Goal: Navigation & Orientation: Find specific page/section

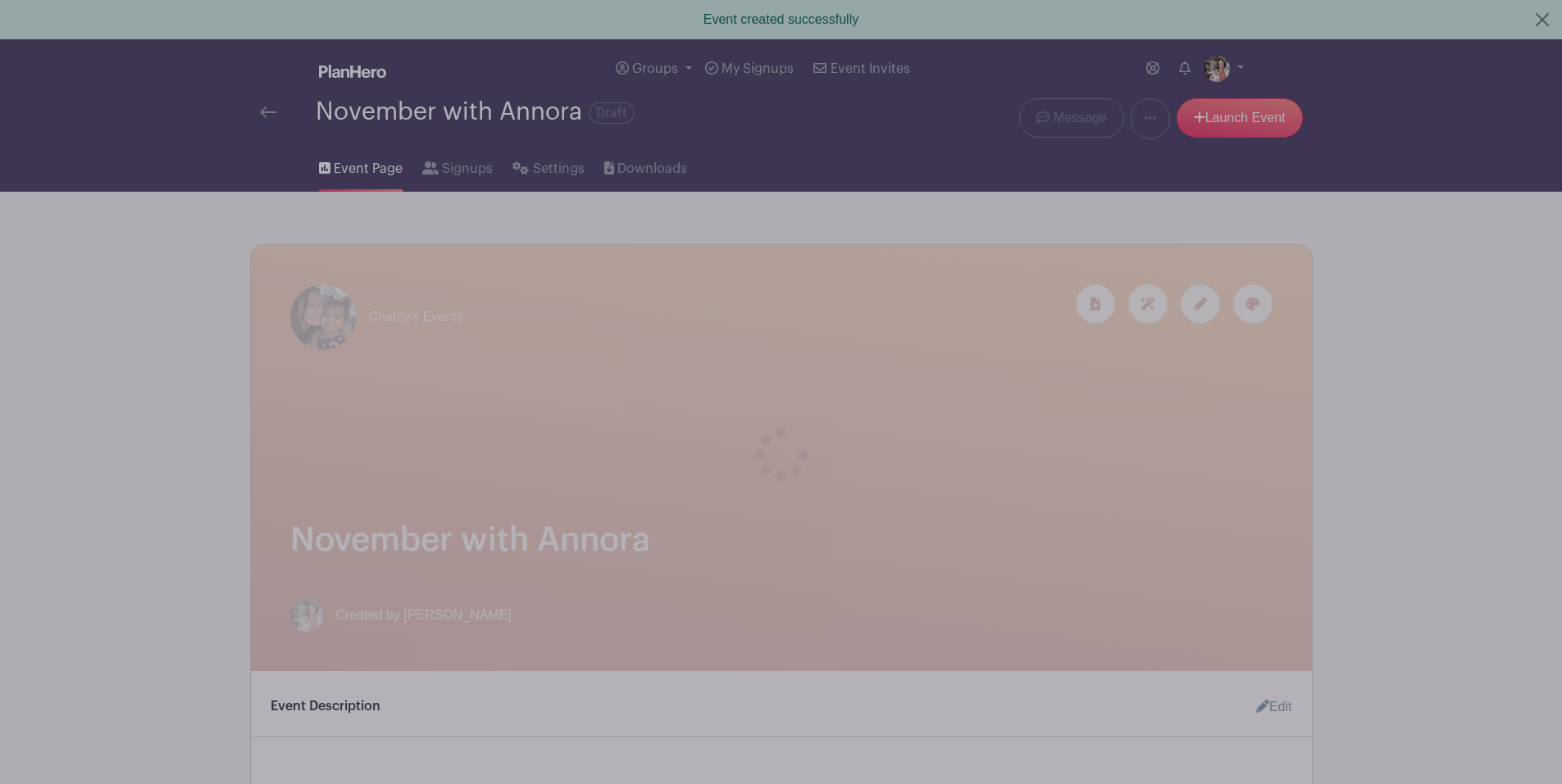
select select "10"
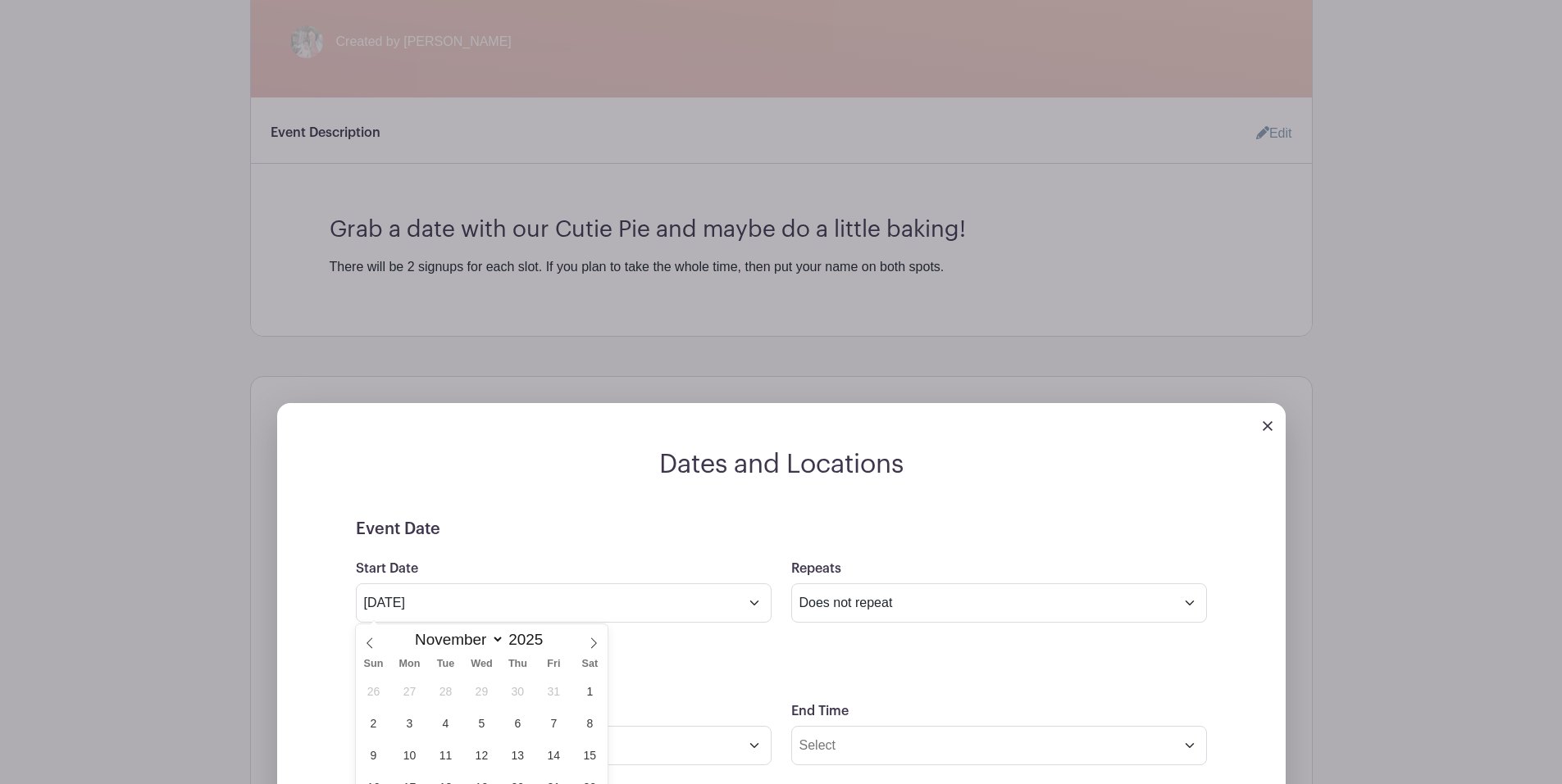
click at [1272, 425] on div at bounding box center [781, 426] width 1009 height 46
click at [1267, 426] on img at bounding box center [1267, 426] width 9 height 9
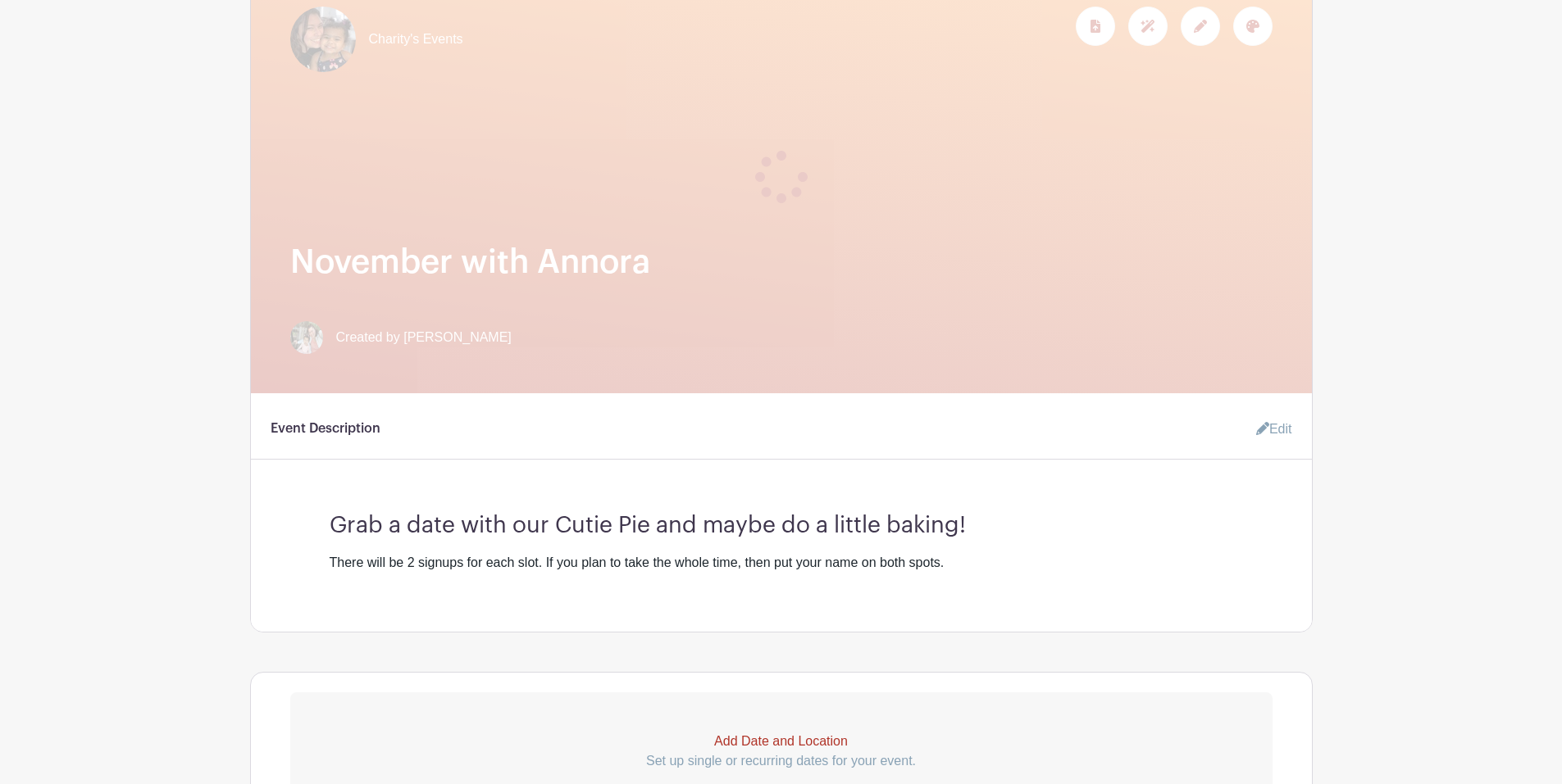
scroll to position [0, 0]
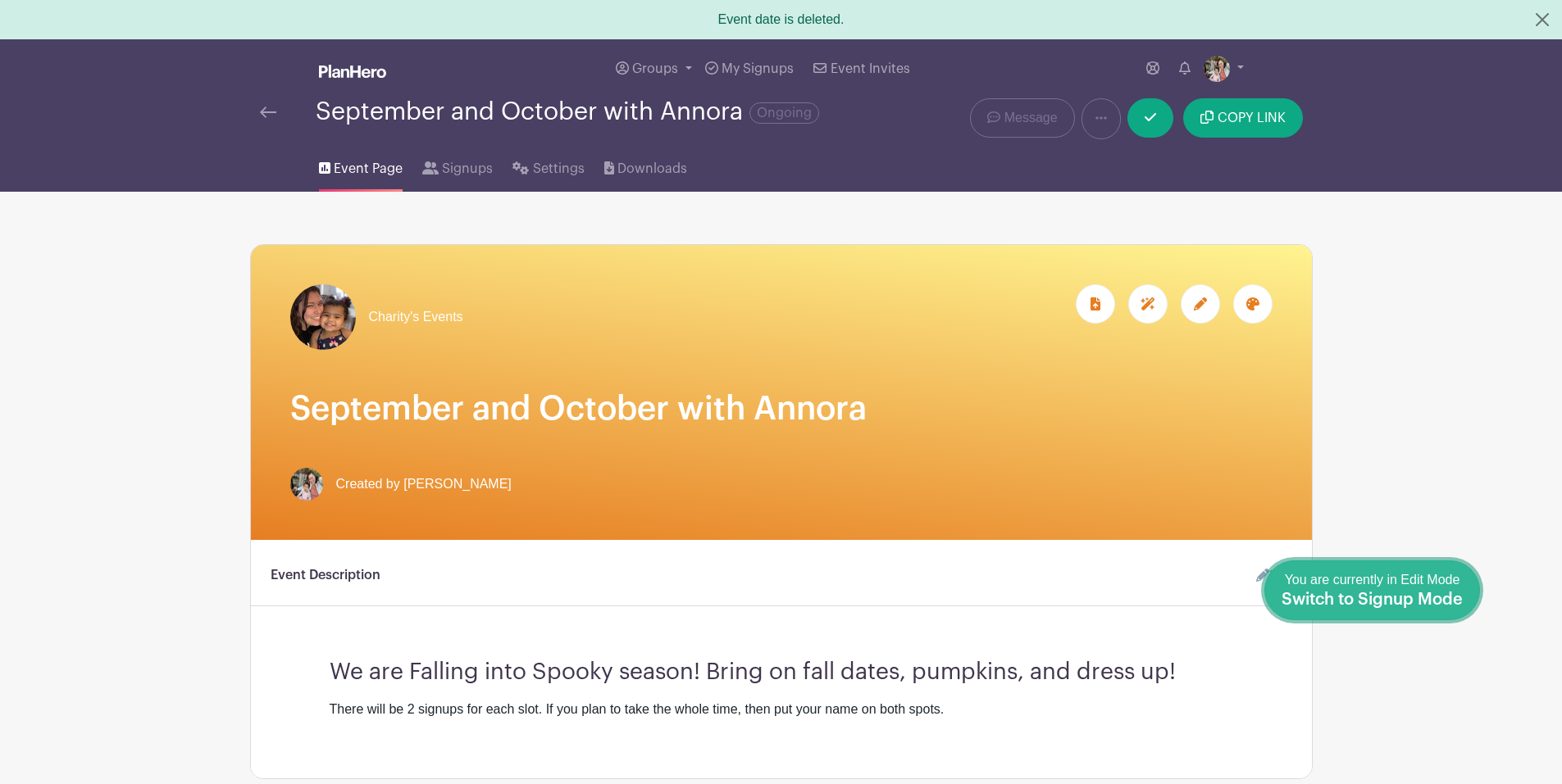
click at [1454, 595] on span "Switch to Signup Mode" at bounding box center [1372, 599] width 181 height 16
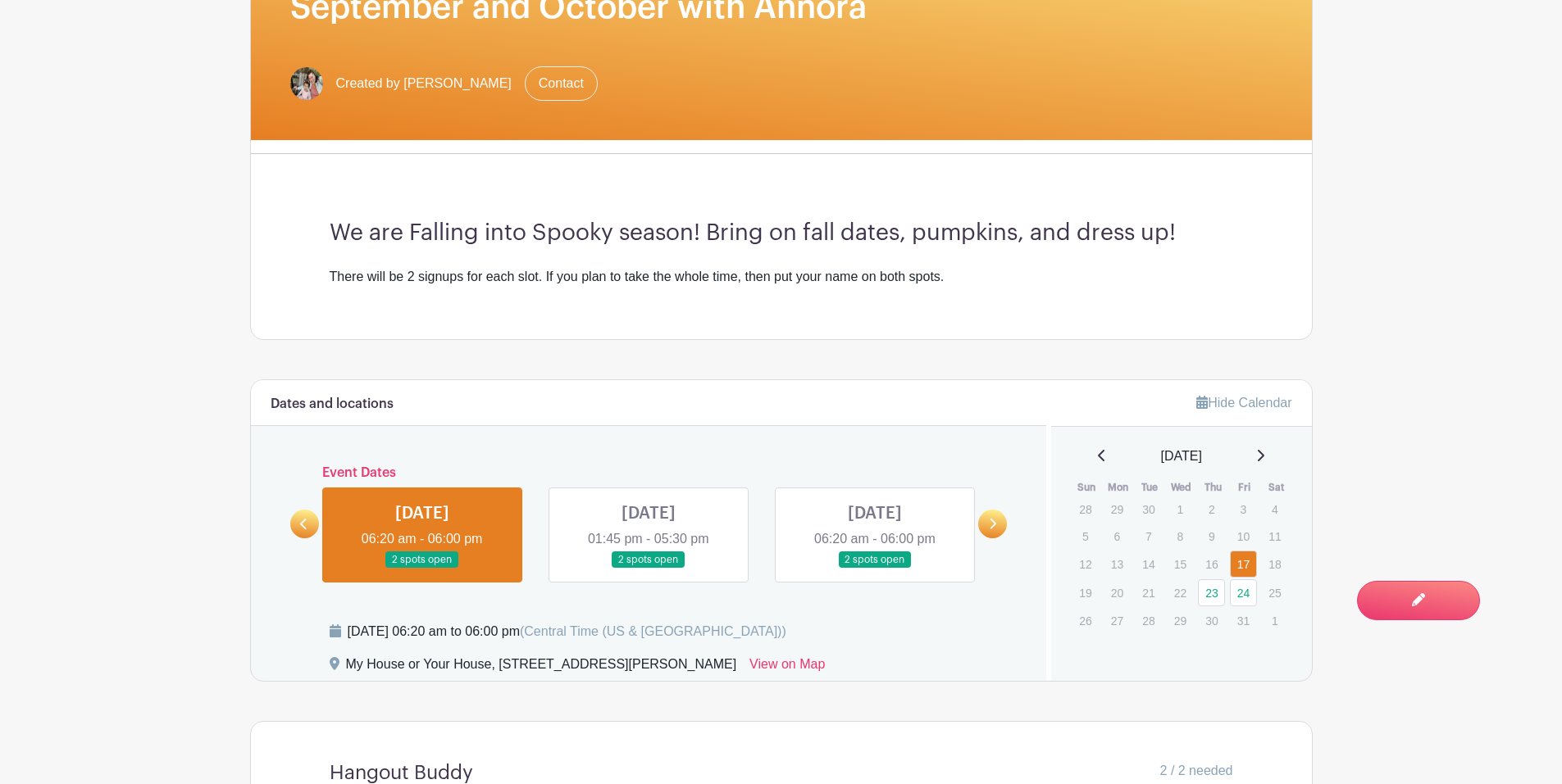
scroll to position [89, 0]
